Goal: Check status: Check status

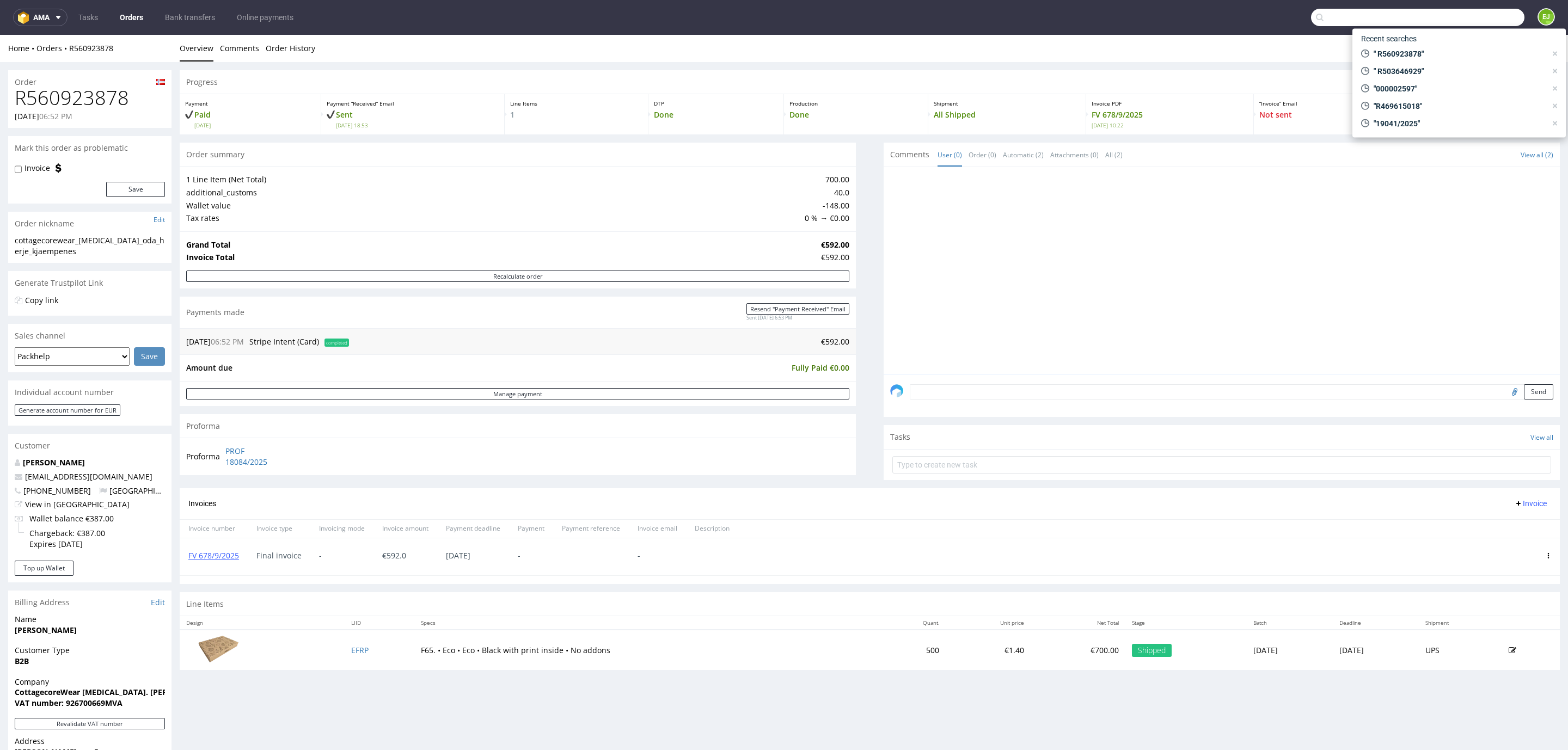
scroll to position [34, 0]
type input "R713518038"
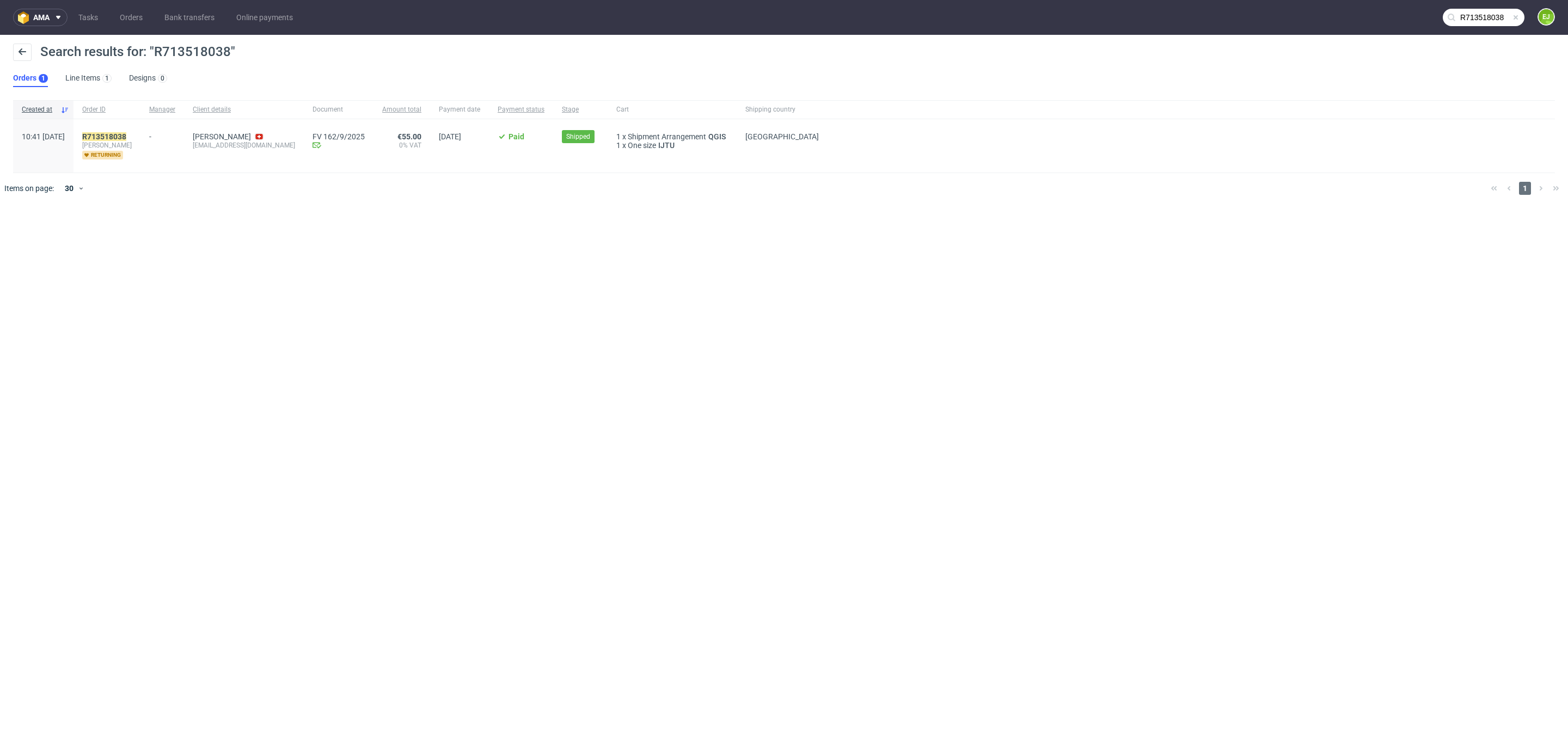
click at [125, 131] on div "R713518038 [PERSON_NAME] returning" at bounding box center [107, 145] width 67 height 53
click at [127, 136] on mark "R713518038" at bounding box center [105, 136] width 44 height 9
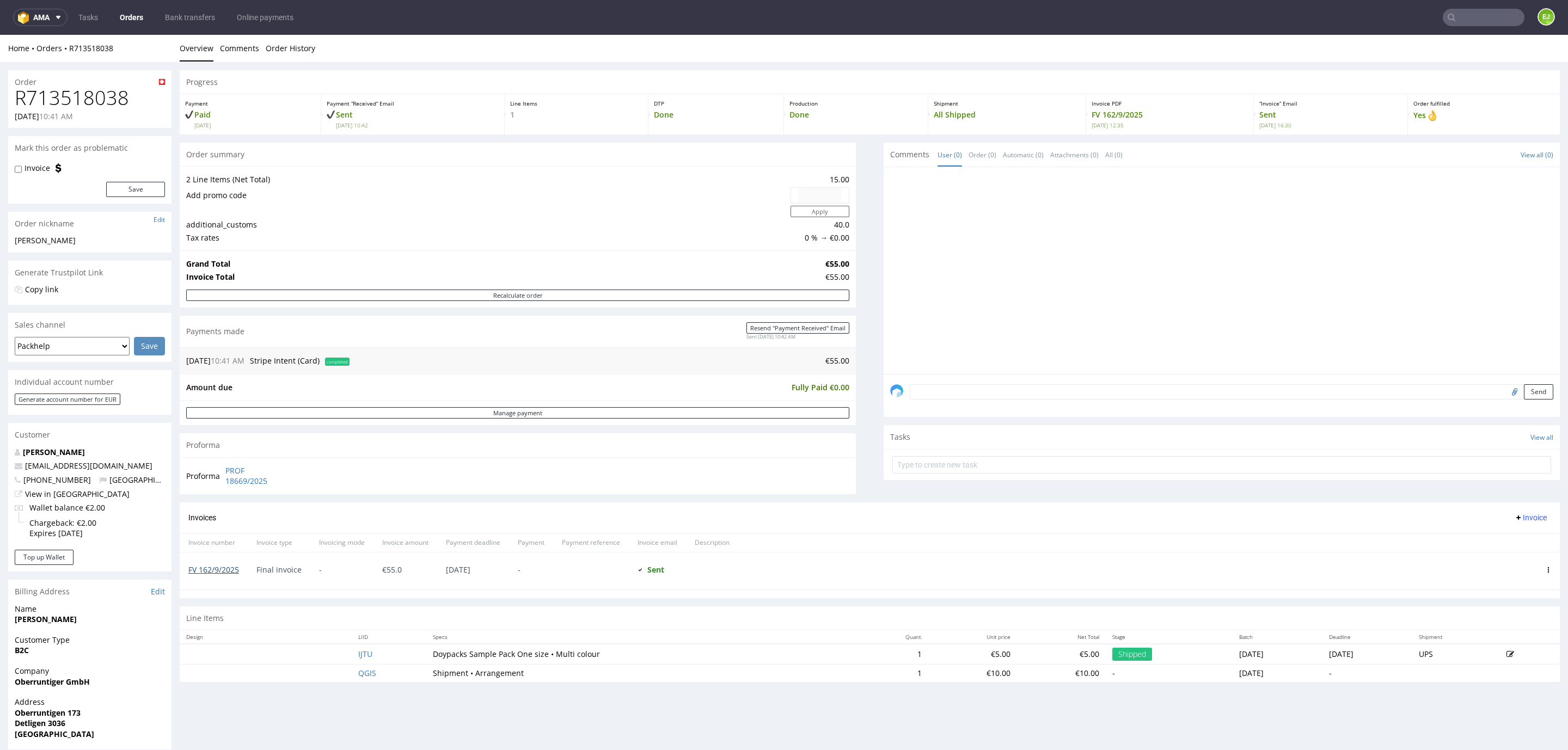
click at [193, 571] on link "FV 162/9/2025" at bounding box center [213, 569] width 51 height 11
